Goal: Transaction & Acquisition: Purchase product/service

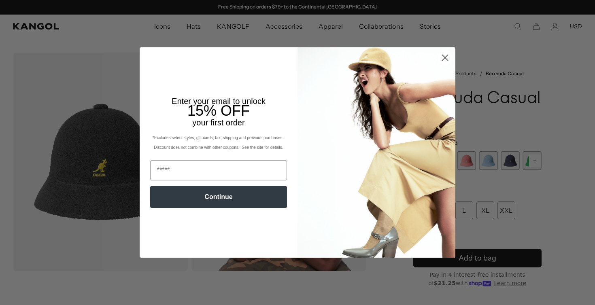
click at [444, 56] on icon "Close dialog" at bounding box center [446, 58] width 6 height 6
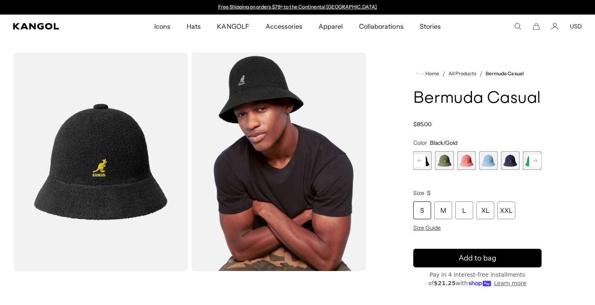
click at [538, 160] on rect at bounding box center [535, 161] width 12 height 12
click at [527, 161] on span "10 of 12" at bounding box center [532, 160] width 19 height 19
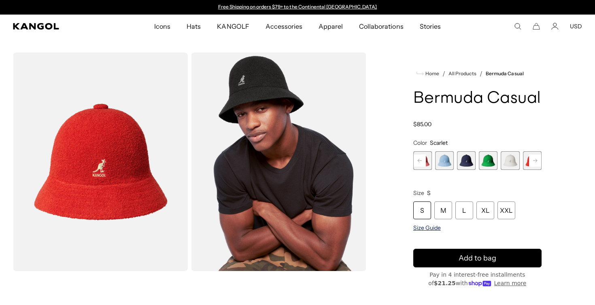
click at [428, 228] on span "Size Guide" at bounding box center [427, 227] width 28 height 7
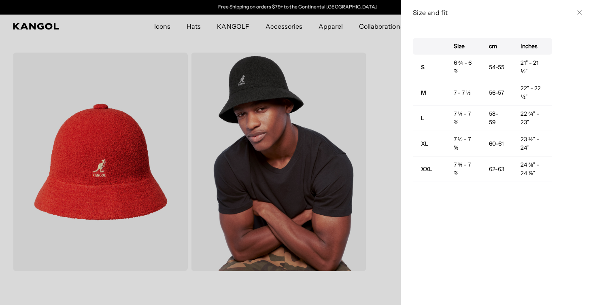
click at [481, 217] on div "Size cm Inches S 6 ¾ - 6 ⅞ 54-55 21" - 21 ½" M 7 - 7 ⅛ 56-57 22" - 22 ½" L 7 ¼ …" at bounding box center [498, 165] width 194 height 280
click at [581, 11] on icon at bounding box center [579, 13] width 4 height 4
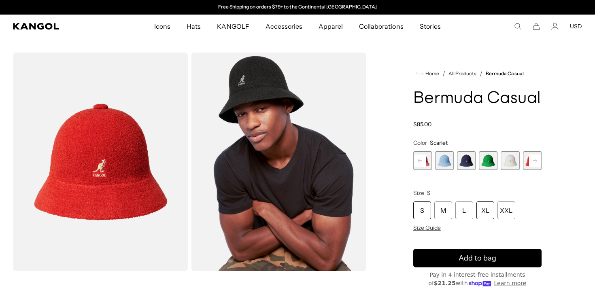
click at [486, 210] on div "XL" at bounding box center [486, 211] width 18 height 18
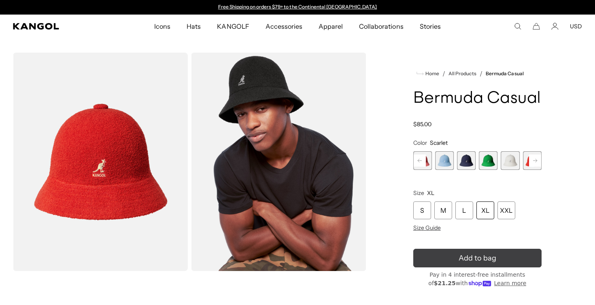
click at [479, 262] on icon "submit" at bounding box center [477, 258] width 15 height 15
